Goal: Use online tool/utility: Utilize a website feature to perform a specific function

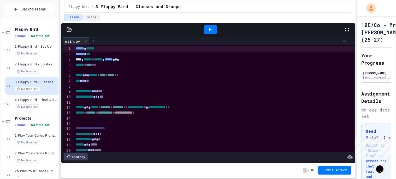
click at [154, 122] on div at bounding box center [214, 122] width 280 height 5
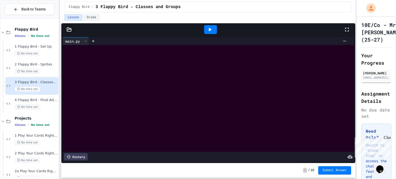
scroll to position [377, 0]
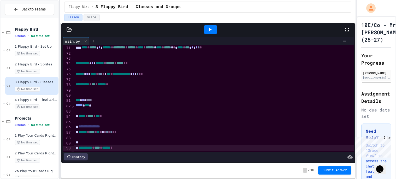
click at [213, 31] on div at bounding box center [210, 29] width 13 height 9
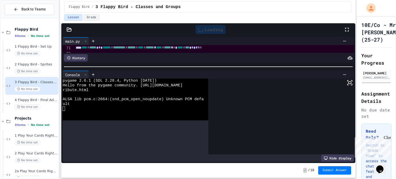
click at [238, 65] on div at bounding box center [208, 66] width 294 height 5
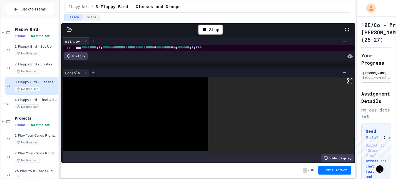
click at [349, 82] on icon at bounding box center [350, 81] width 6 height 6
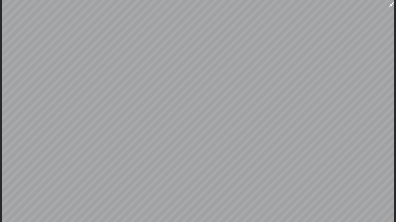
click at [389, 4] on icon at bounding box center [392, 4] width 6 height 6
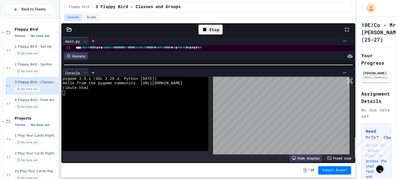
click at [208, 29] on div "Stop" at bounding box center [210, 30] width 24 height 10
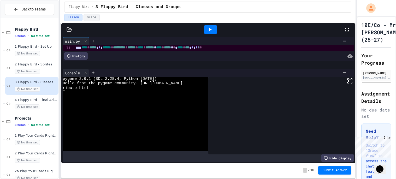
click at [208, 29] on icon at bounding box center [210, 29] width 6 height 6
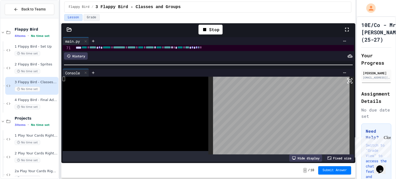
click at [350, 80] on icon at bounding box center [350, 81] width 6 height 6
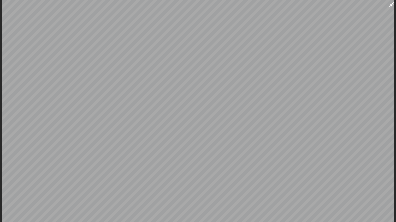
click at [394, 6] on icon at bounding box center [392, 4] width 6 height 6
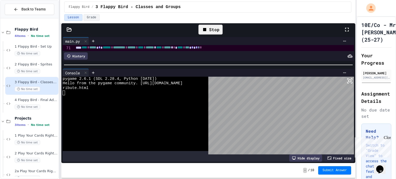
click at [216, 32] on div "Stop" at bounding box center [210, 30] width 24 height 10
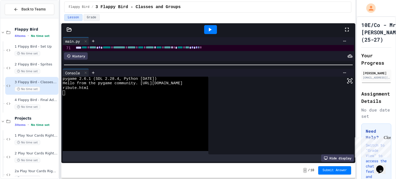
click at [216, 32] on div at bounding box center [210, 29] width 13 height 9
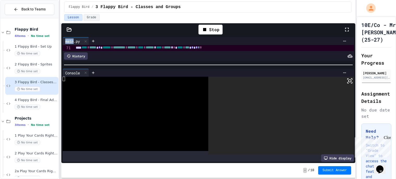
click at [349, 81] on rect at bounding box center [350, 81] width 3 height 2
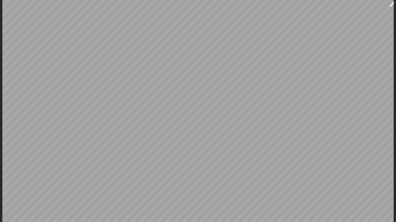
click at [394, 5] on icon at bounding box center [392, 4] width 6 height 6
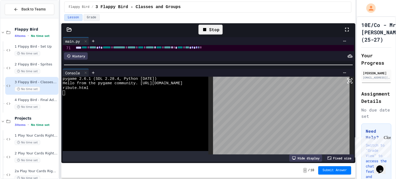
click at [218, 32] on div "Stop" at bounding box center [210, 30] width 24 height 10
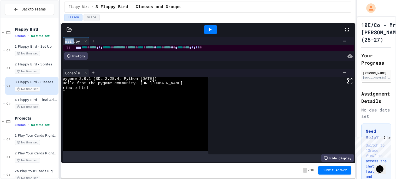
click at [218, 32] on div at bounding box center [211, 29] width 18 height 14
click at [215, 32] on div at bounding box center [210, 29] width 13 height 9
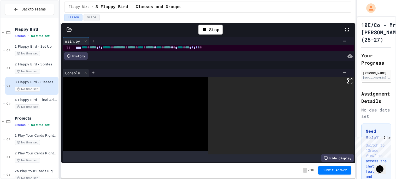
click at [350, 81] on icon at bounding box center [350, 81] width 6 height 6
